Goal: Task Accomplishment & Management: Manage account settings

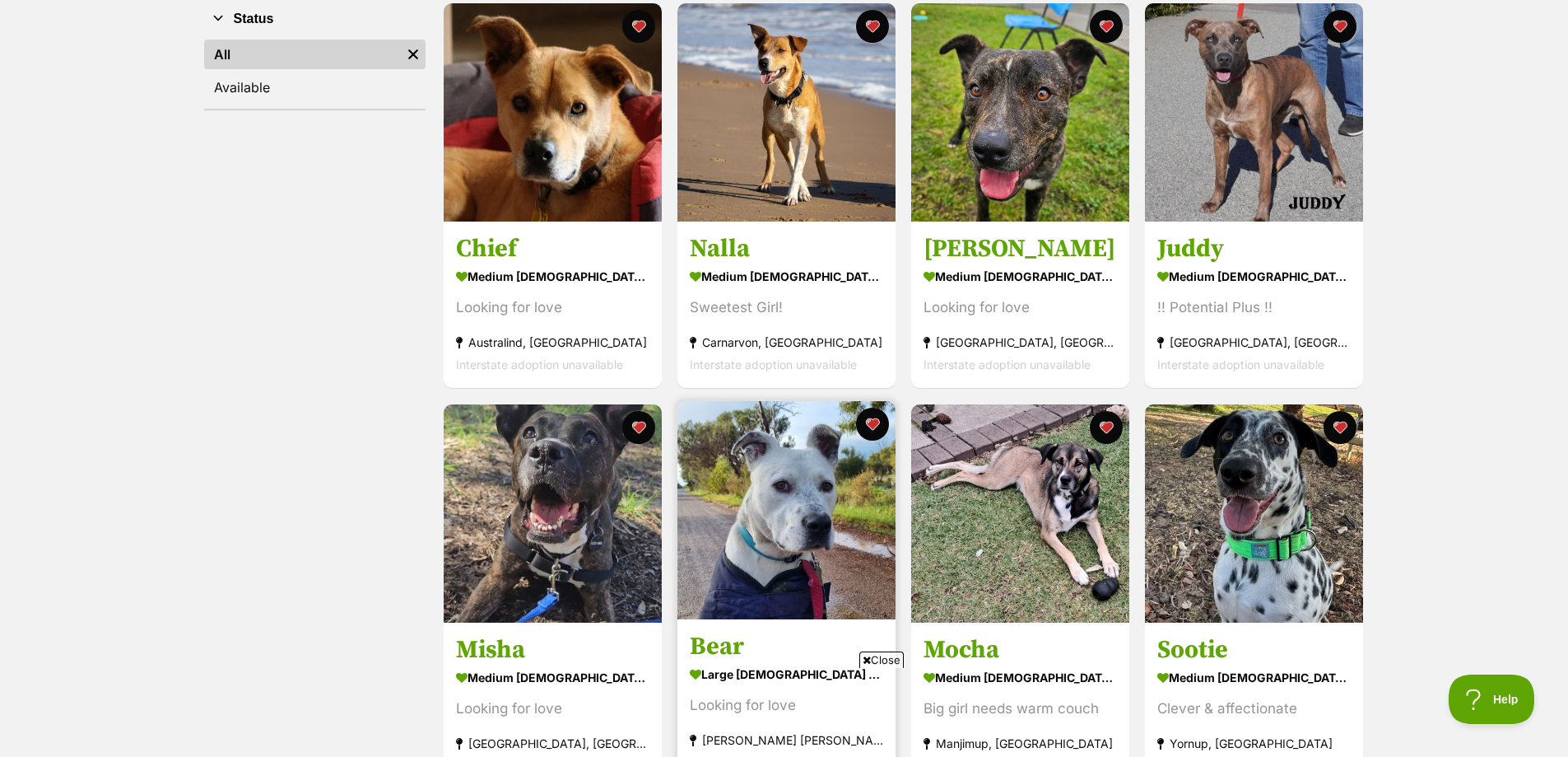
scroll to position [165, 0]
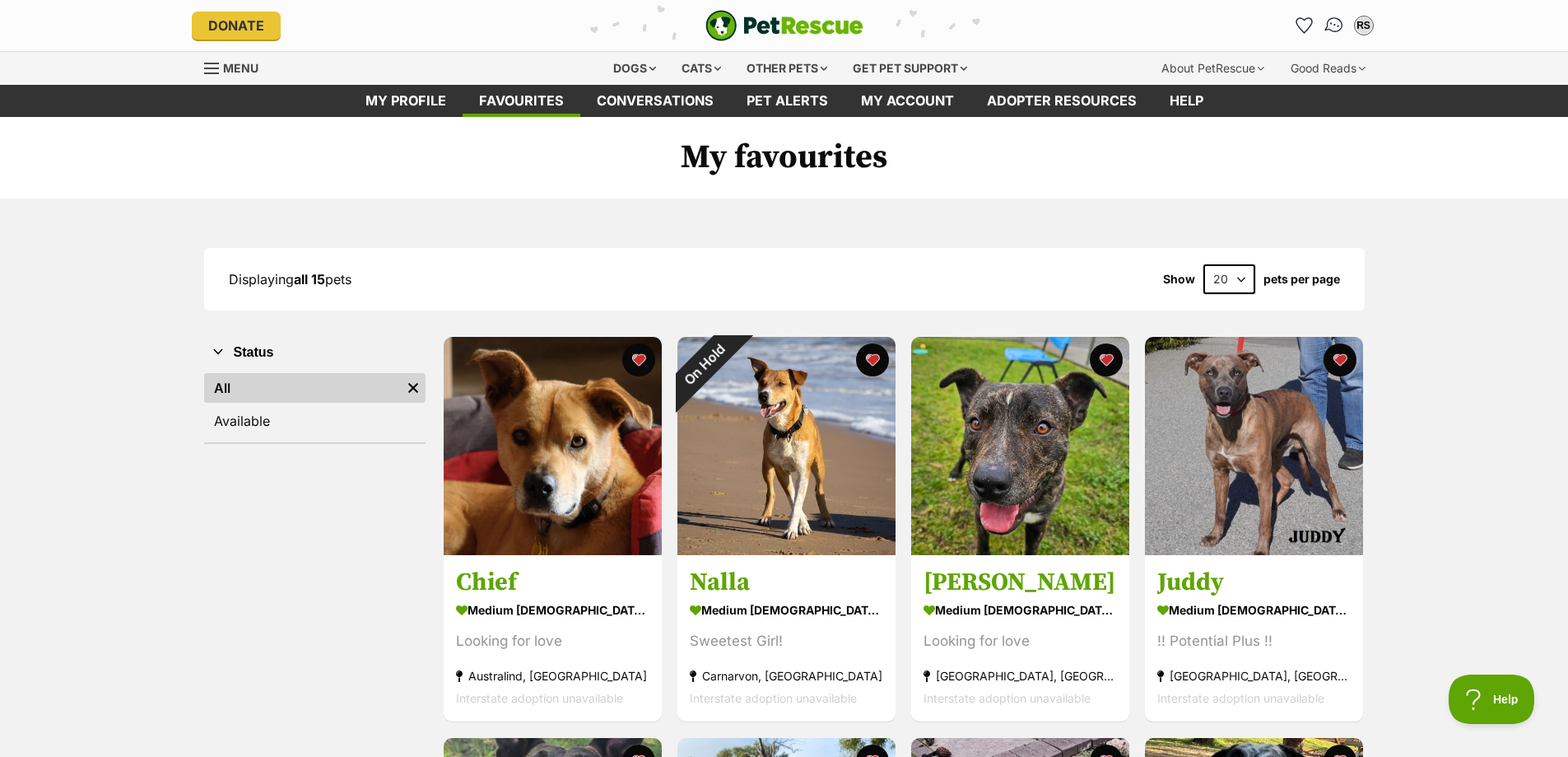
click at [1332, 25] on img "Conversations" at bounding box center [1333, 25] width 23 height 22
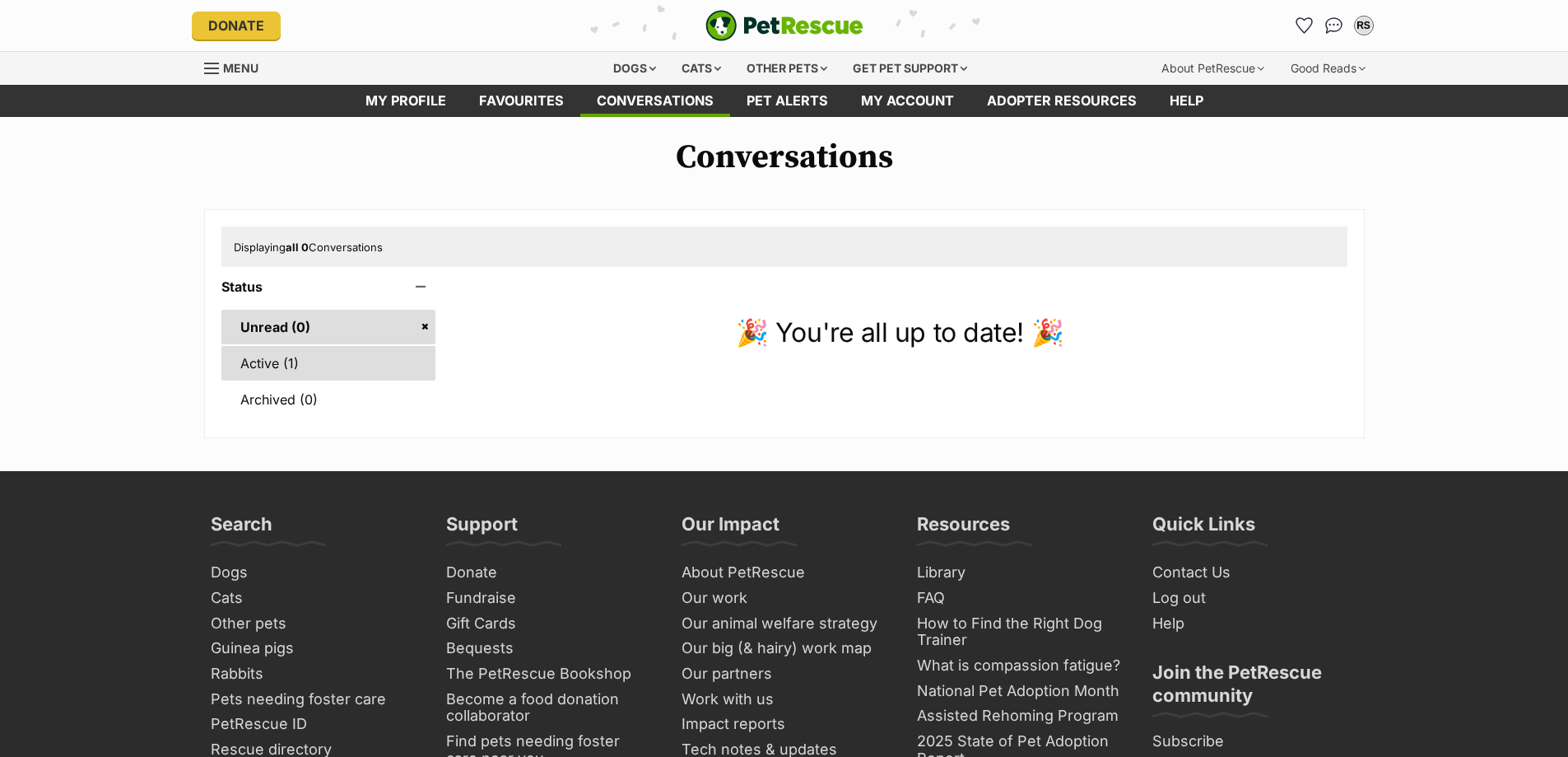
click at [296, 367] on link "Active (1)" at bounding box center [329, 363] width 215 height 35
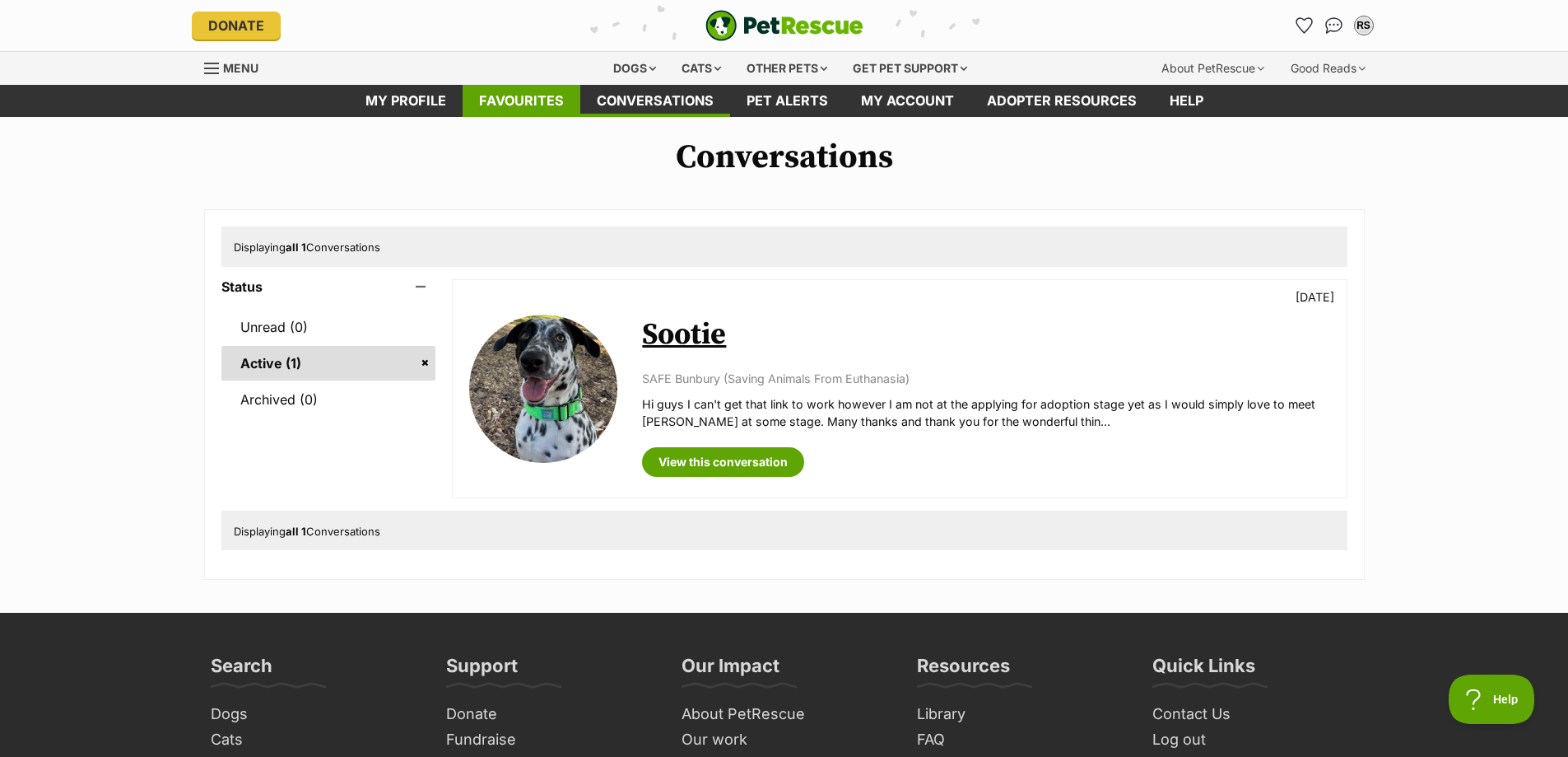
click at [555, 107] on link "Favourites" at bounding box center [521, 101] width 118 height 32
